Goal: Find specific page/section: Find specific page/section

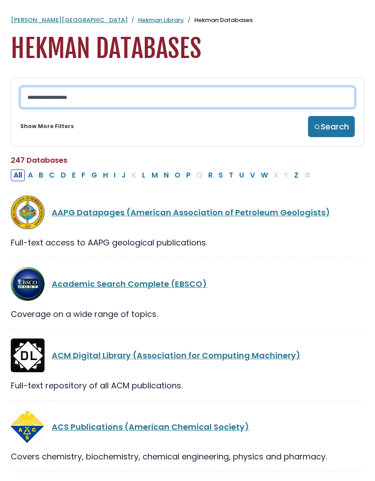
click at [112, 104] on input "Search database by title or keyword" at bounding box center [187, 97] width 335 height 21
type input "**********"
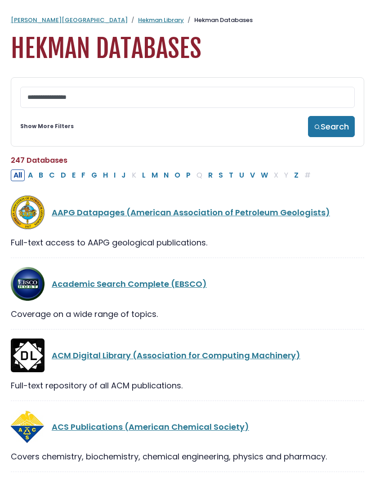
click at [330, 130] on button "Search" at bounding box center [331, 126] width 47 height 21
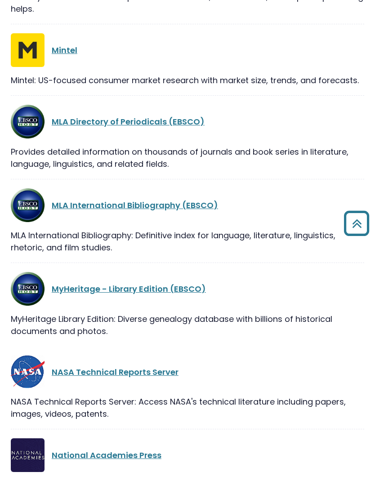
scroll to position [12466, 0]
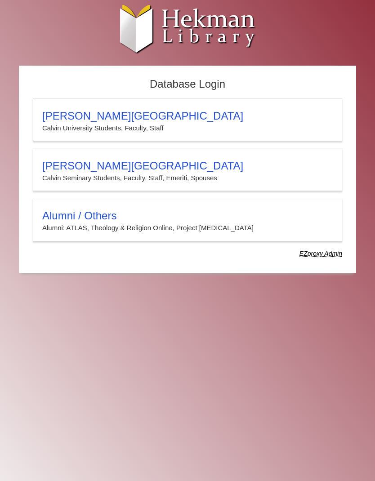
click at [110, 170] on h3 "Calvin Theological Seminary" at bounding box center [187, 166] width 291 height 13
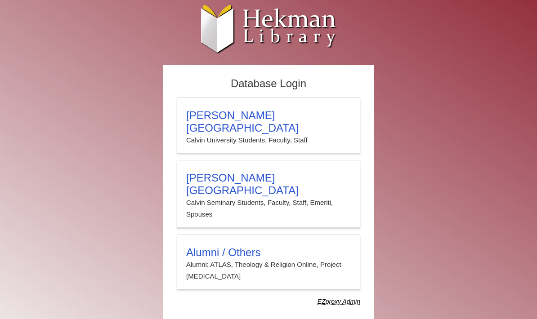
click at [269, 172] on h3 "[PERSON_NAME][GEOGRAPHIC_DATA]" at bounding box center [268, 184] width 165 height 25
